Goal: Task Accomplishment & Management: Manage account settings

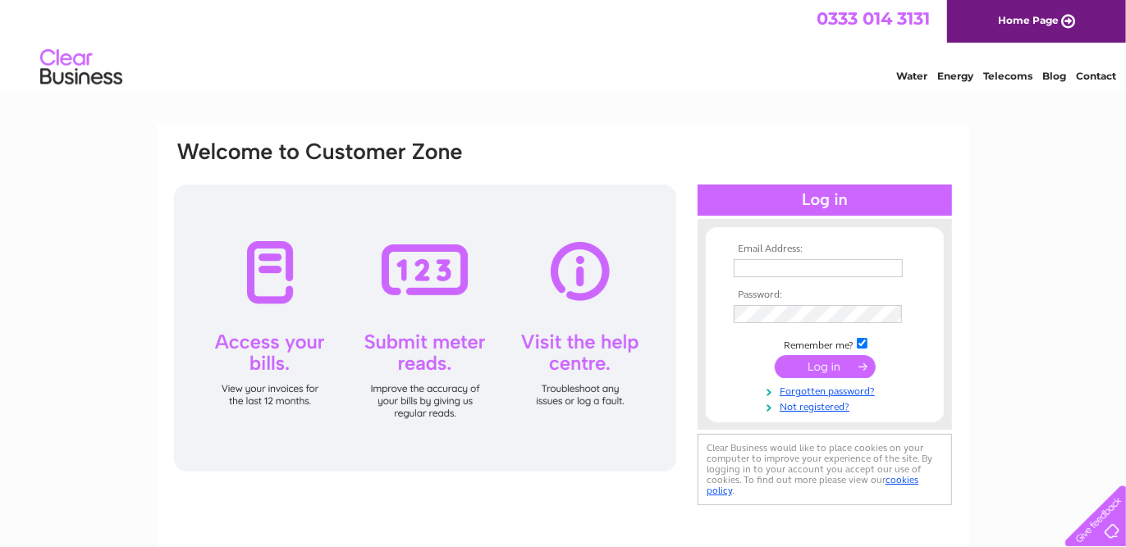
click at [832, 267] on input "text" at bounding box center [818, 268] width 169 height 18
type input "keithroberts22@btinternet.com"
click at [819, 360] on input "submit" at bounding box center [825, 366] width 101 height 23
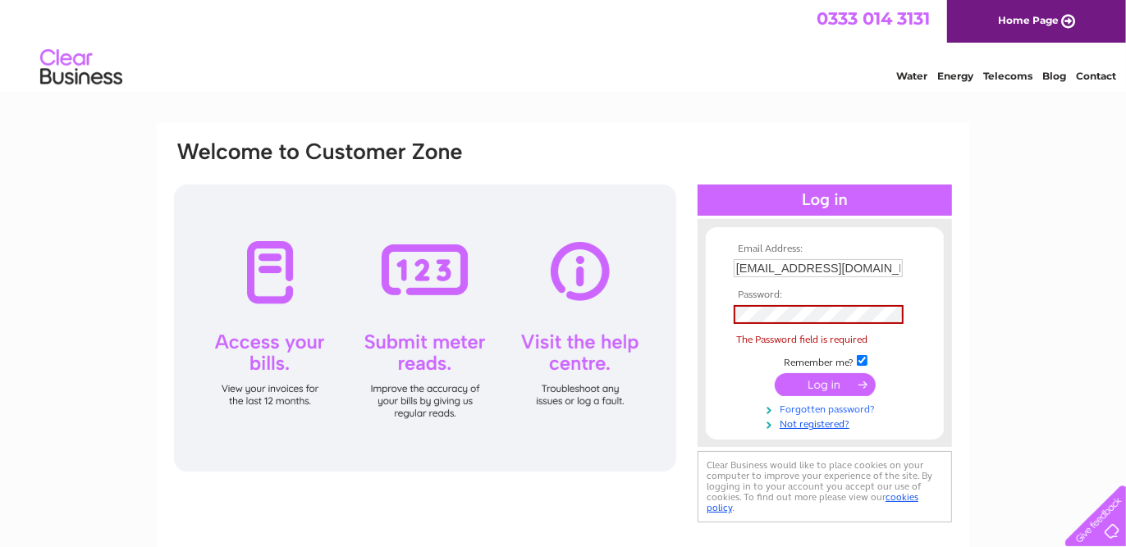
click at [805, 402] on link "Forgotten password?" at bounding box center [827, 409] width 186 height 16
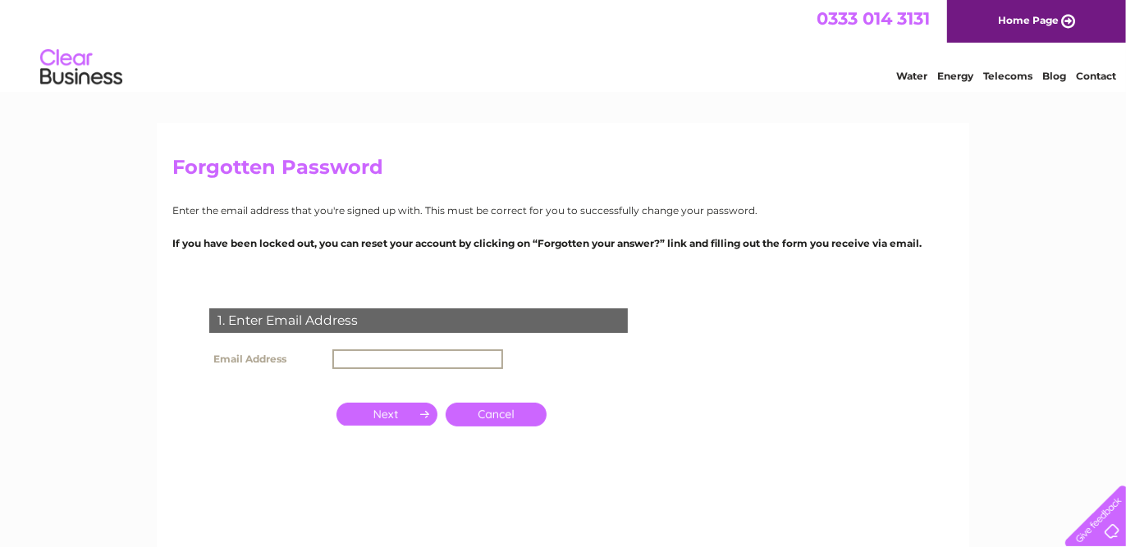
click at [351, 356] on input "text" at bounding box center [417, 360] width 171 height 20
type input "keithroberts22@btinternet.com"
click at [381, 410] on input "button" at bounding box center [387, 414] width 101 height 23
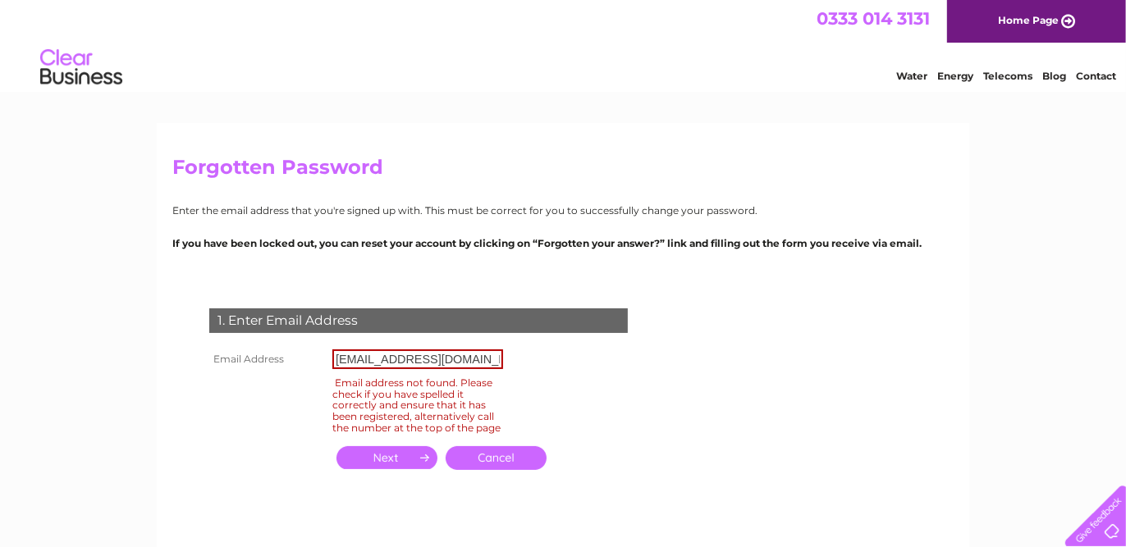
click at [379, 460] on input "button" at bounding box center [387, 457] width 101 height 23
click at [496, 460] on link "Cancel" at bounding box center [496, 458] width 101 height 24
